Goal: Task Accomplishment & Management: Manage account settings

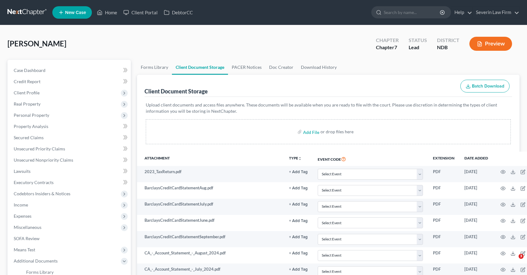
select select "0"
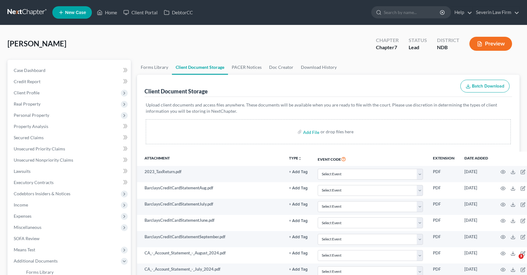
select select "0"
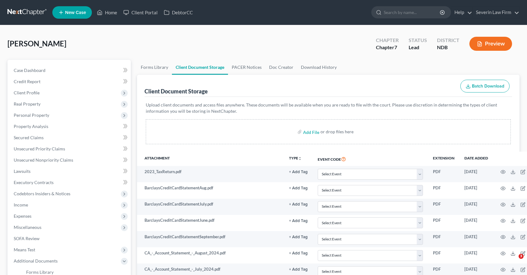
select select "0"
